Goal: Browse casually

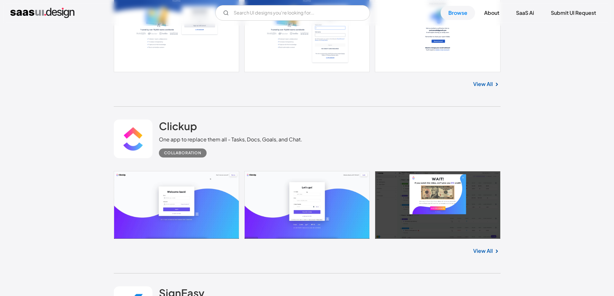
scroll to position [1548, 0]
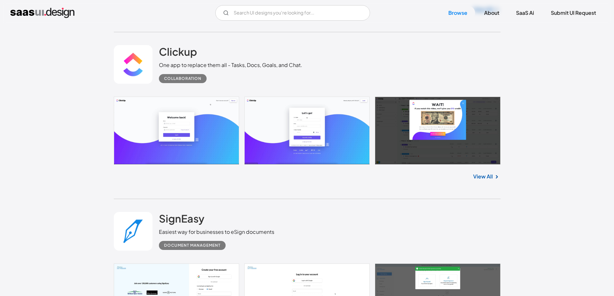
click at [172, 113] on link at bounding box center [307, 131] width 387 height 68
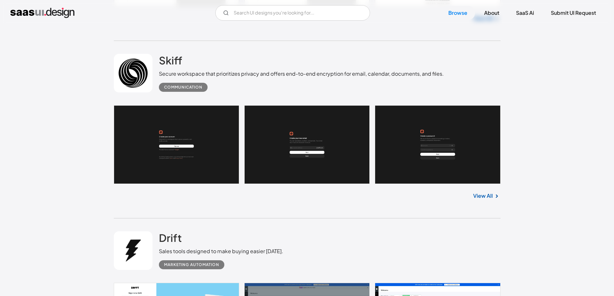
scroll to position [387, 0]
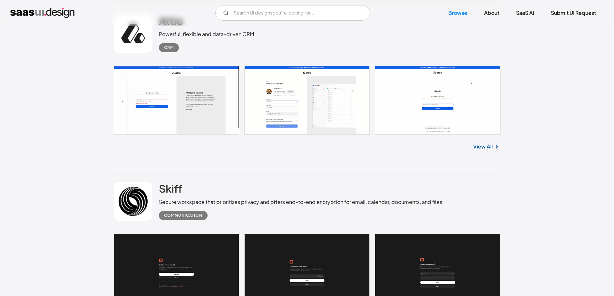
click at [276, 99] on link at bounding box center [307, 100] width 387 height 69
